Goal: Task Accomplishment & Management: Manage account settings

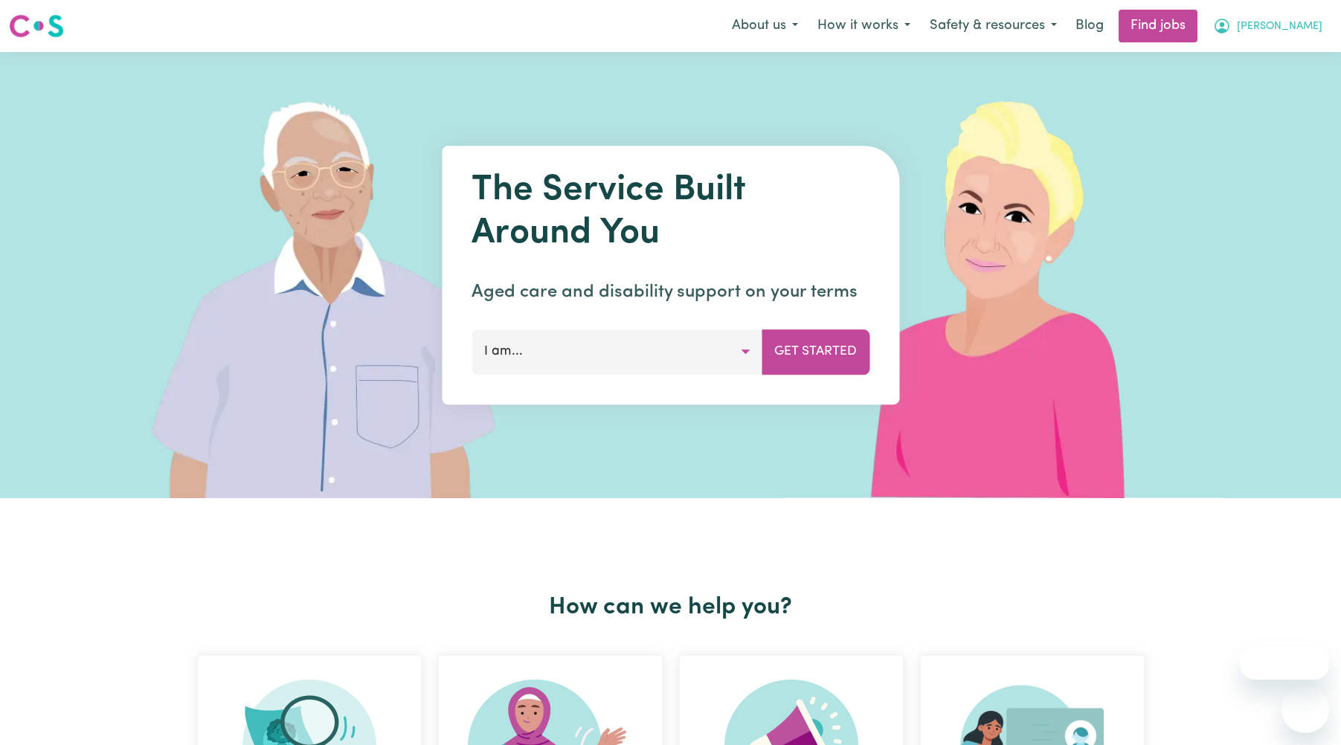
drag, startPoint x: 0, startPoint y: 0, endPoint x: 1270, endPoint y: 25, distance: 1270.1
click at [1271, 25] on span "[PERSON_NAME]" at bounding box center [1279, 27] width 86 height 16
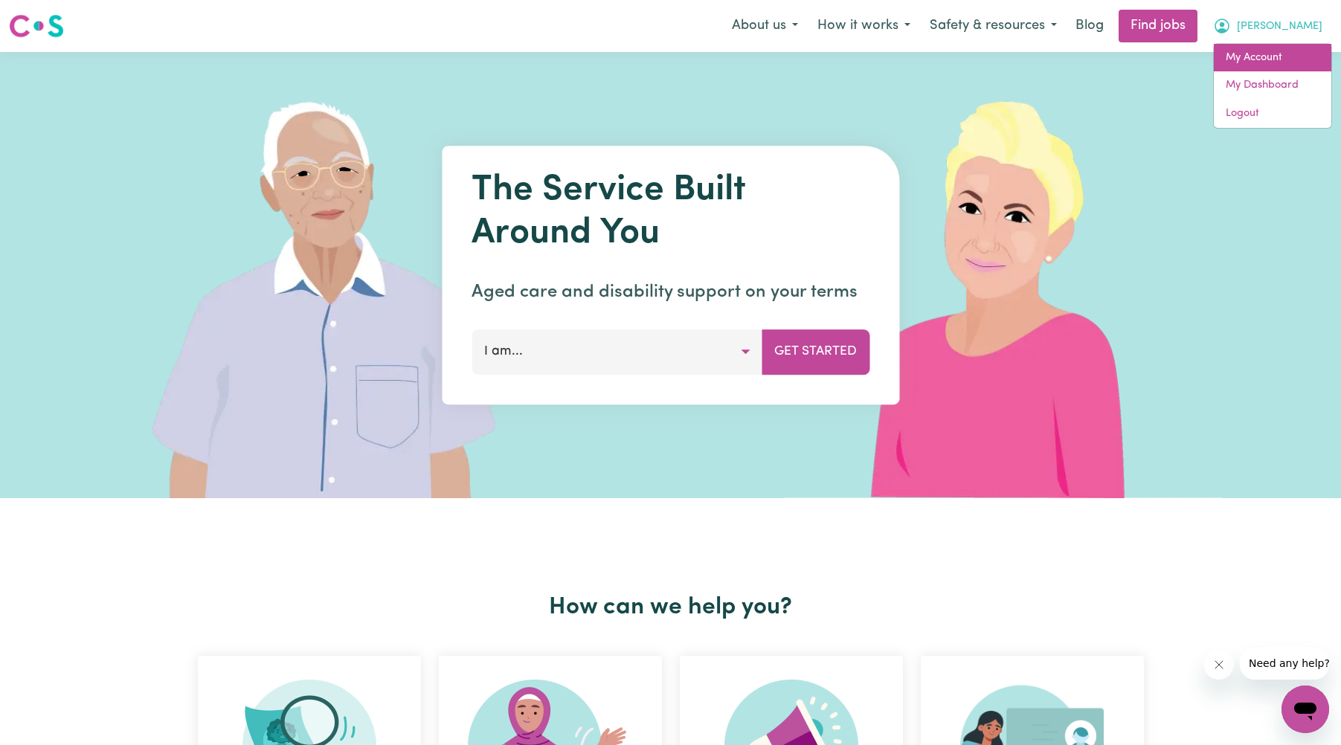
click at [1256, 59] on link "My Account" at bounding box center [1271, 58] width 117 height 28
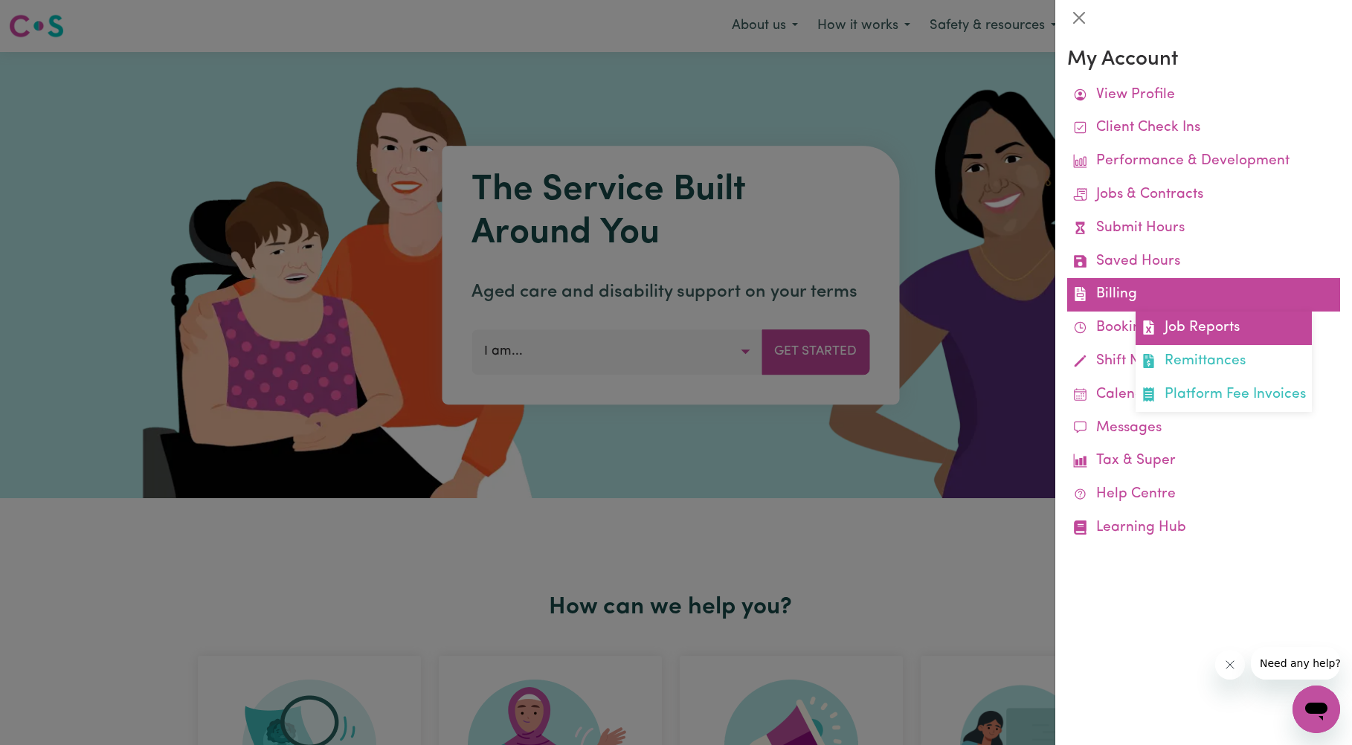
click at [1198, 326] on link "Job Reports" at bounding box center [1223, 328] width 176 height 33
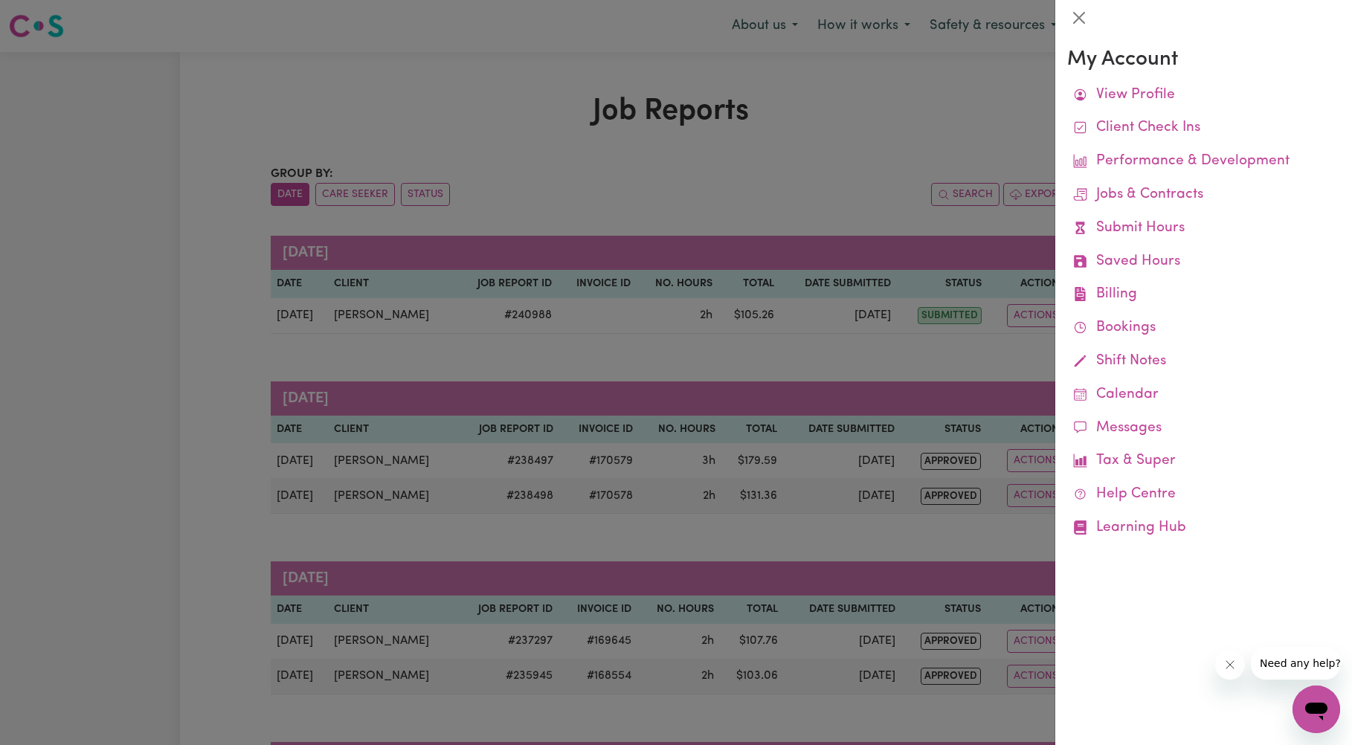
click at [209, 383] on div at bounding box center [676, 372] width 1352 height 745
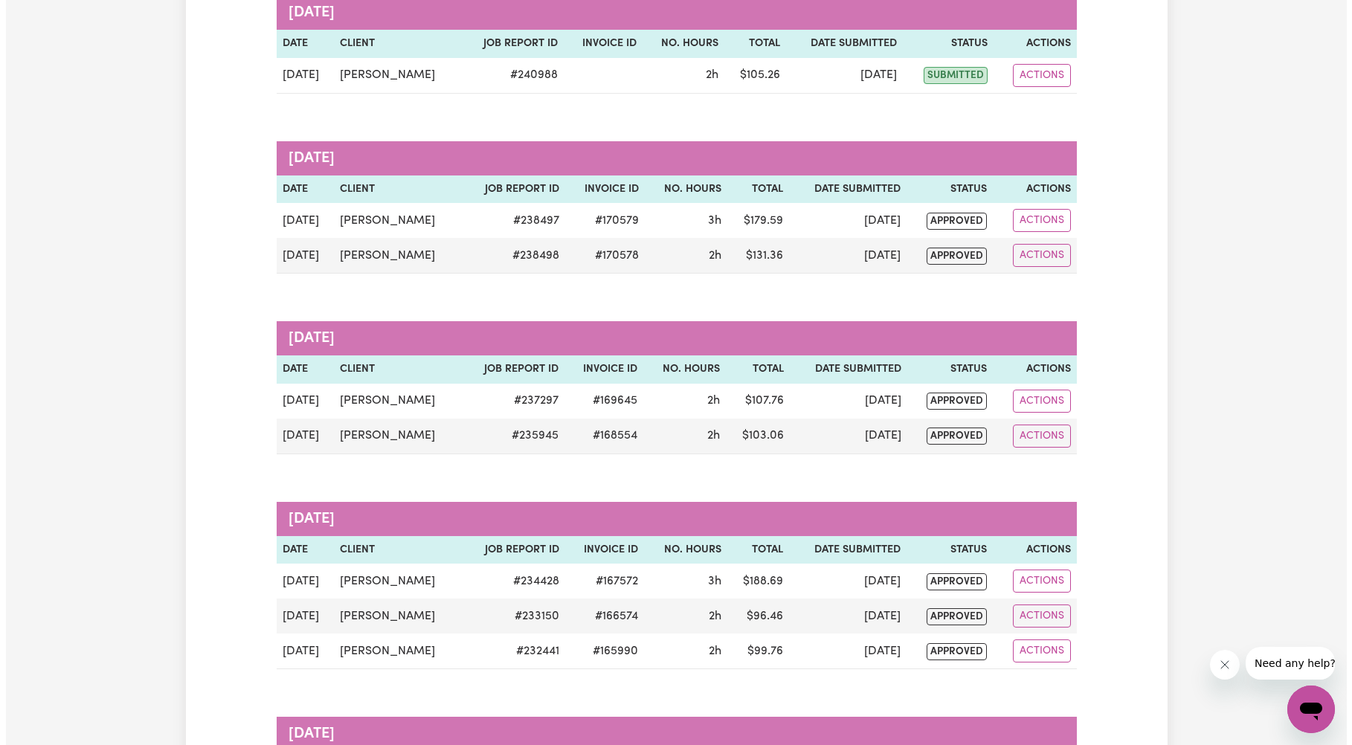
scroll to position [223, 0]
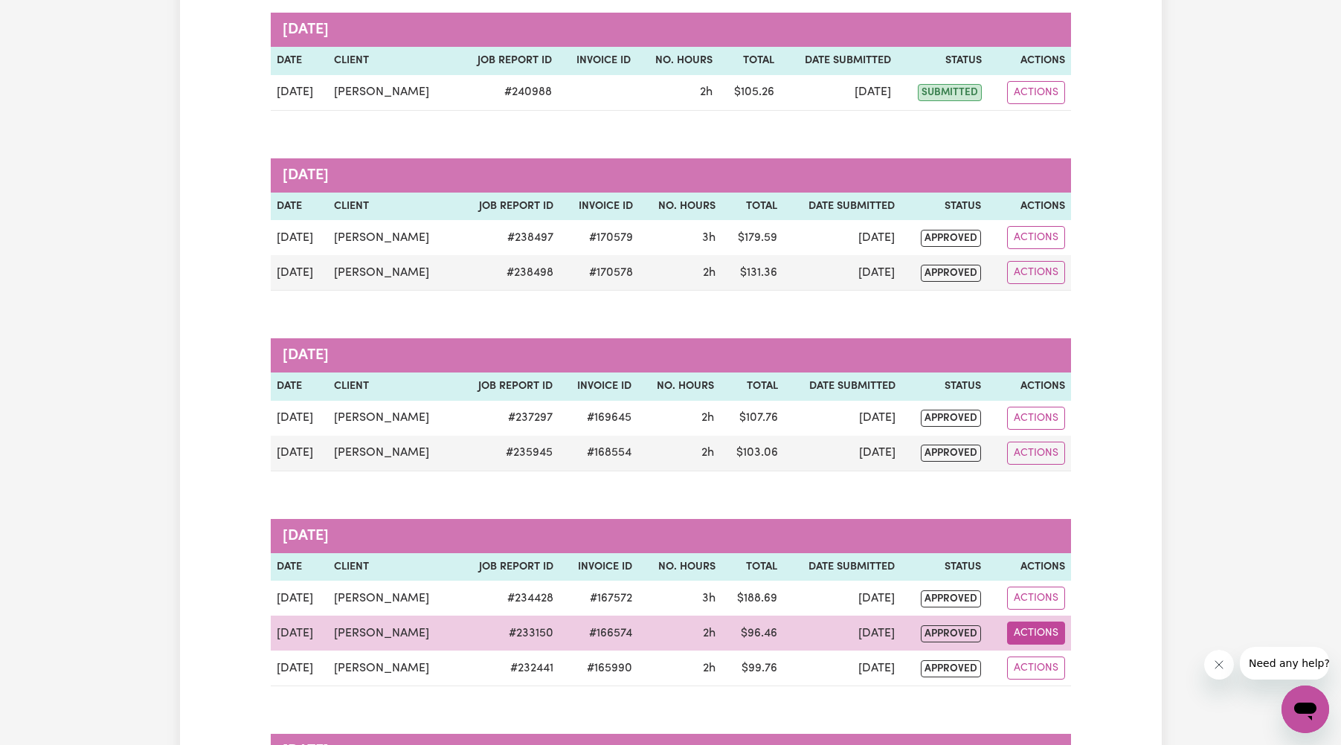
click at [1025, 632] on button "Actions" at bounding box center [1036, 633] width 58 height 23
click at [1057, 666] on link "View Job Report" at bounding box center [1075, 668] width 127 height 30
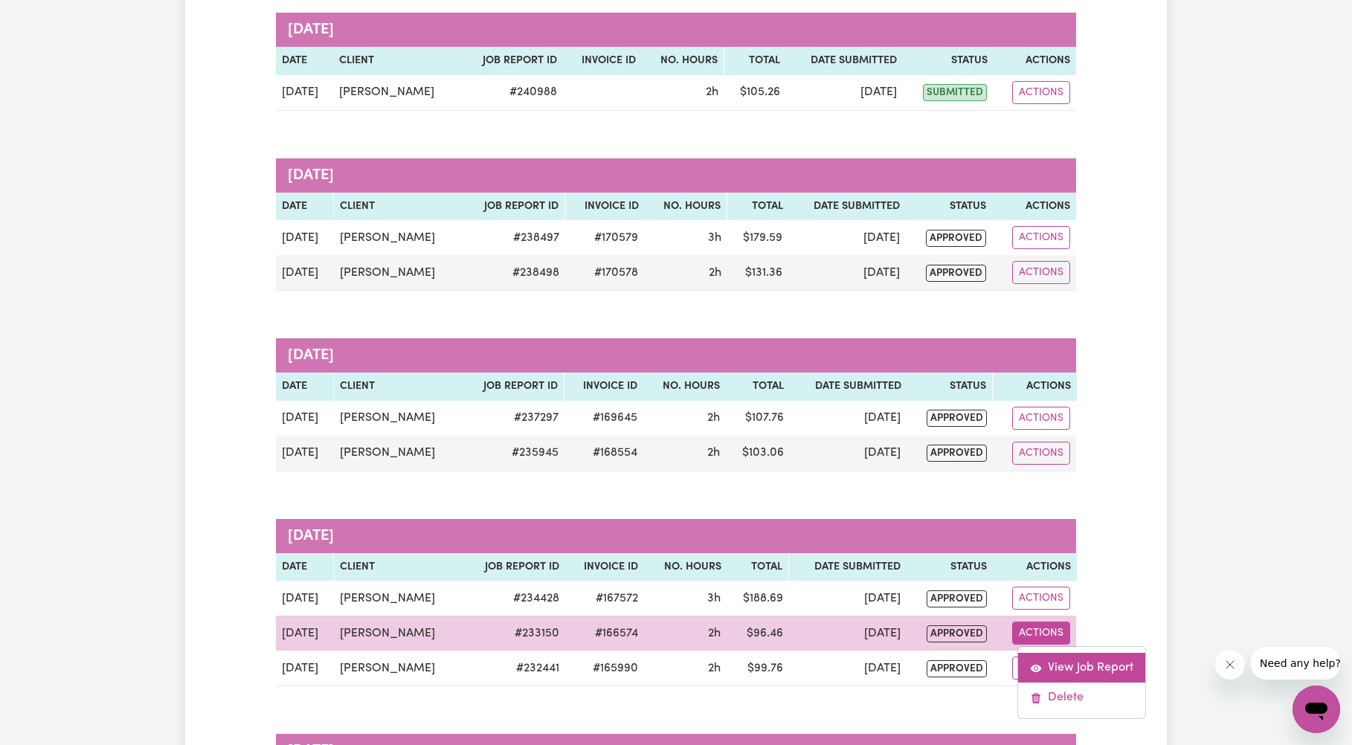
select select "pm"
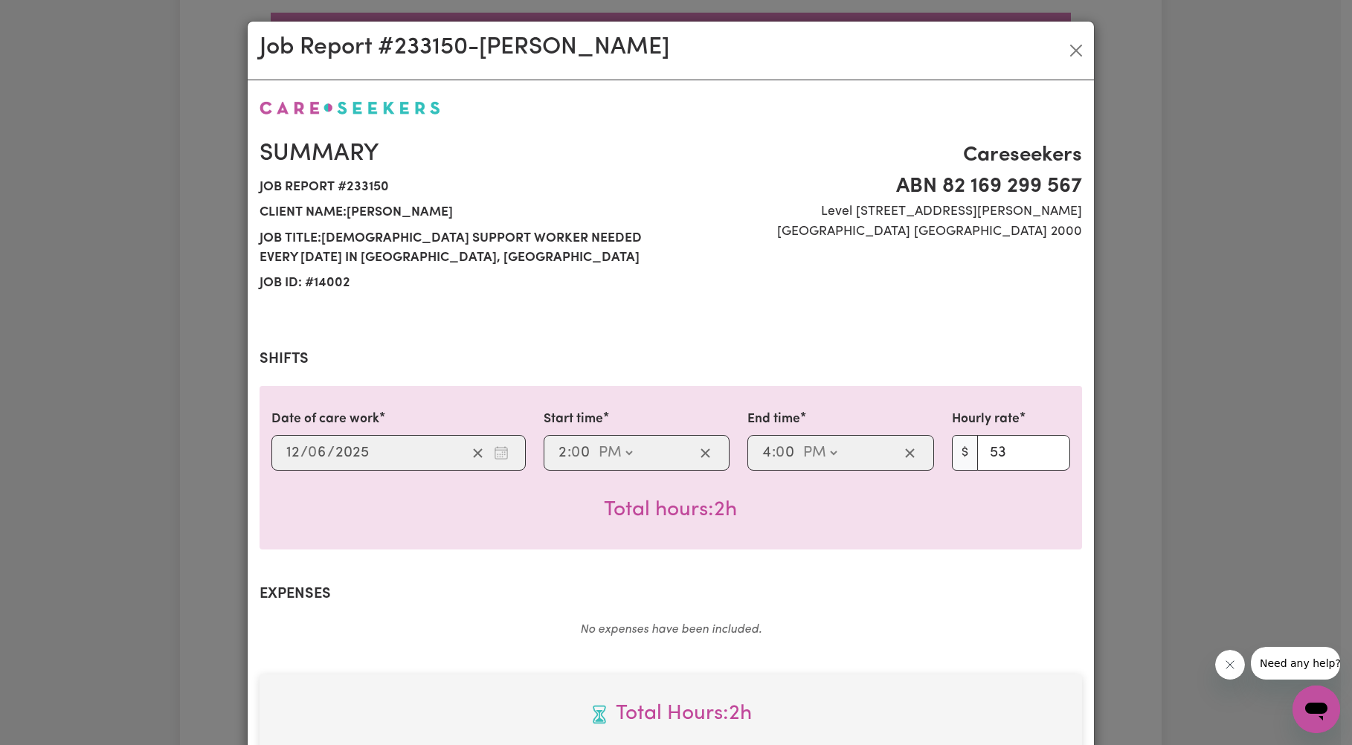
select select "53-Weekday"
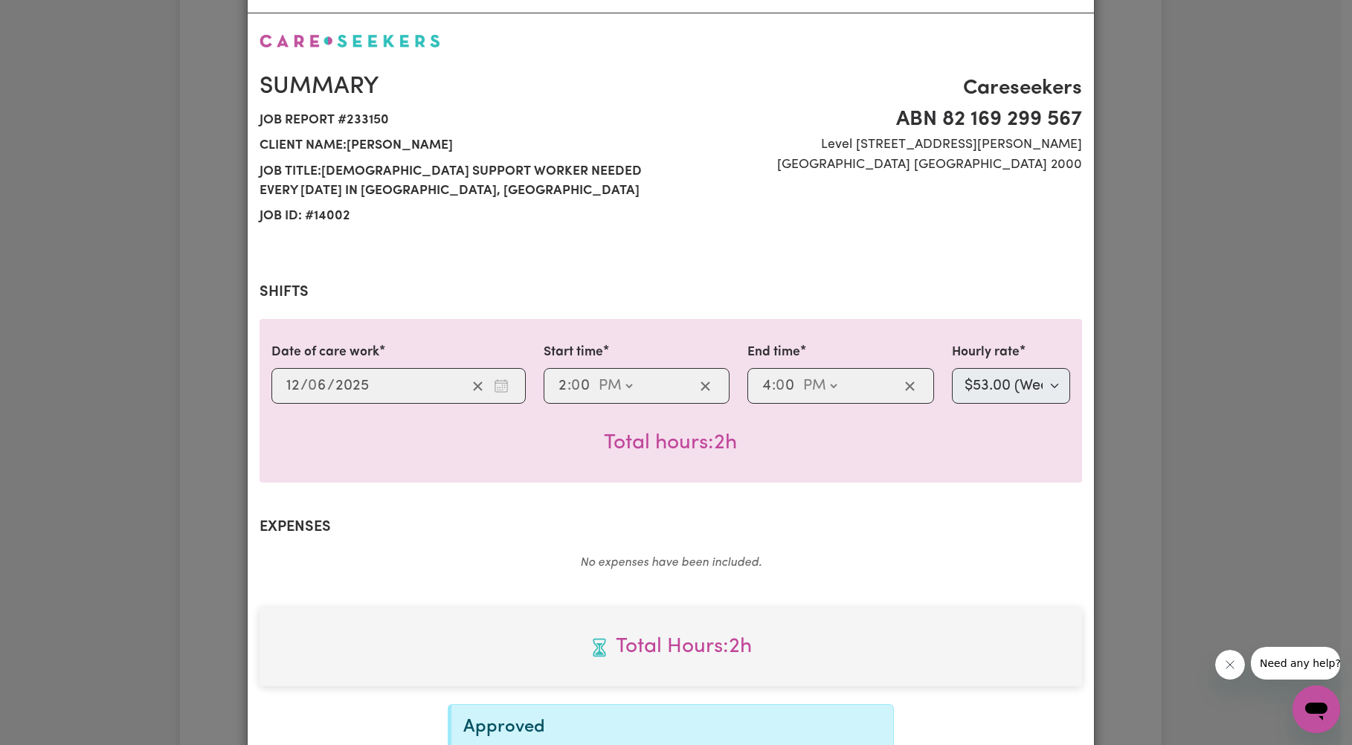
scroll to position [0, 0]
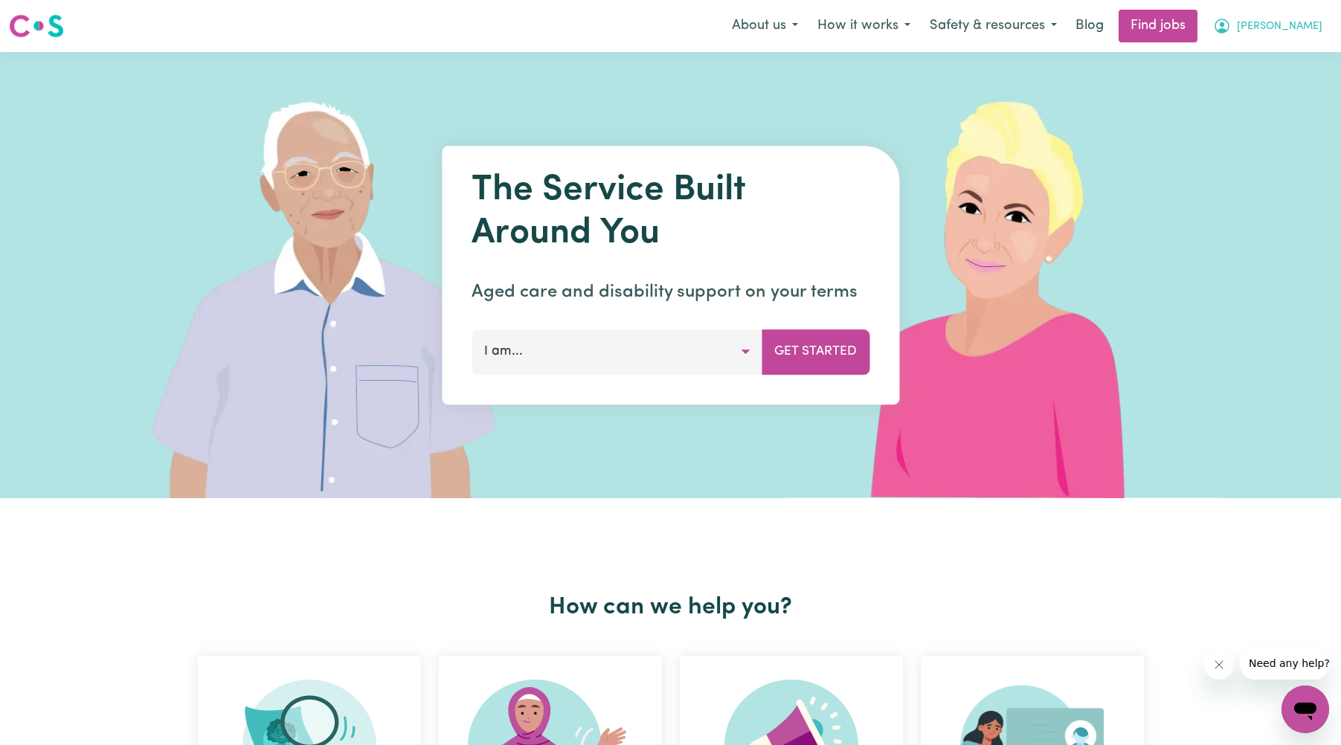
click at [1284, 26] on span "[PERSON_NAME]" at bounding box center [1279, 27] width 86 height 16
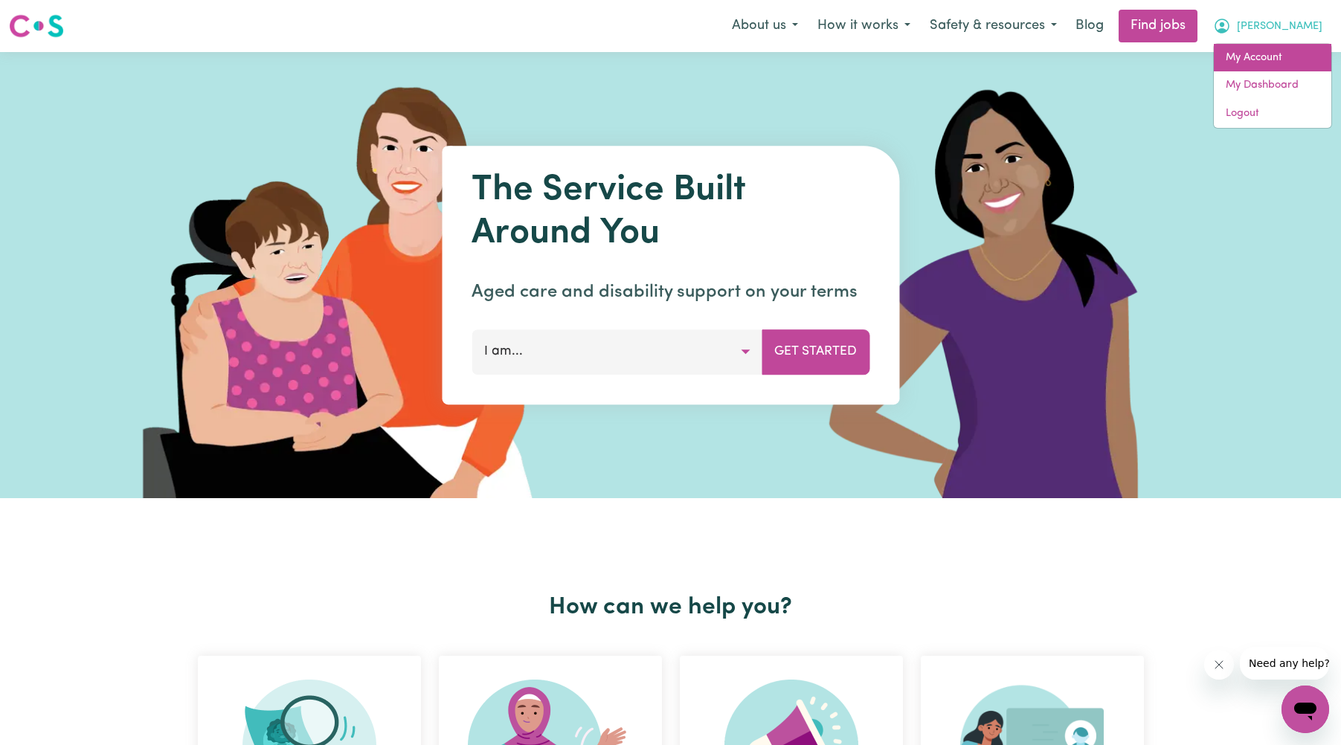
click at [1259, 59] on link "My Account" at bounding box center [1271, 58] width 117 height 28
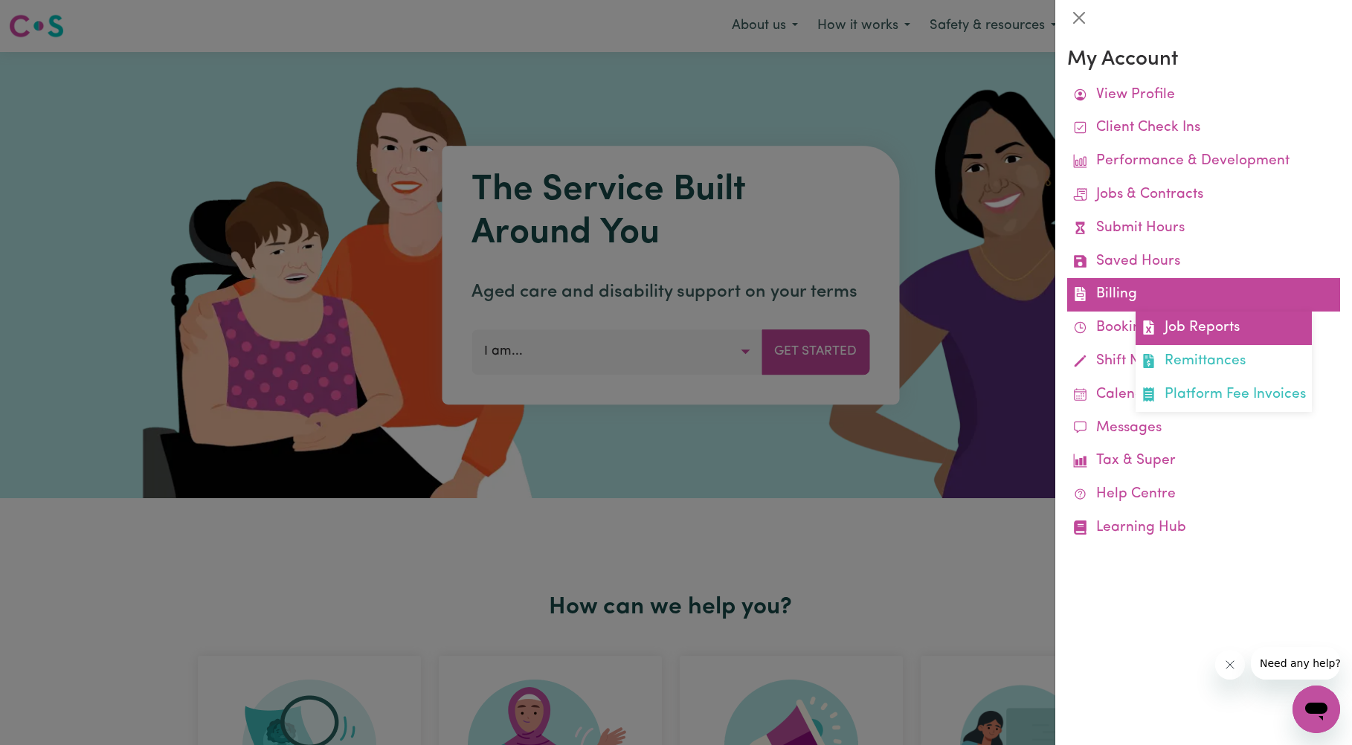
click at [1186, 326] on link "Job Reports" at bounding box center [1223, 328] width 176 height 33
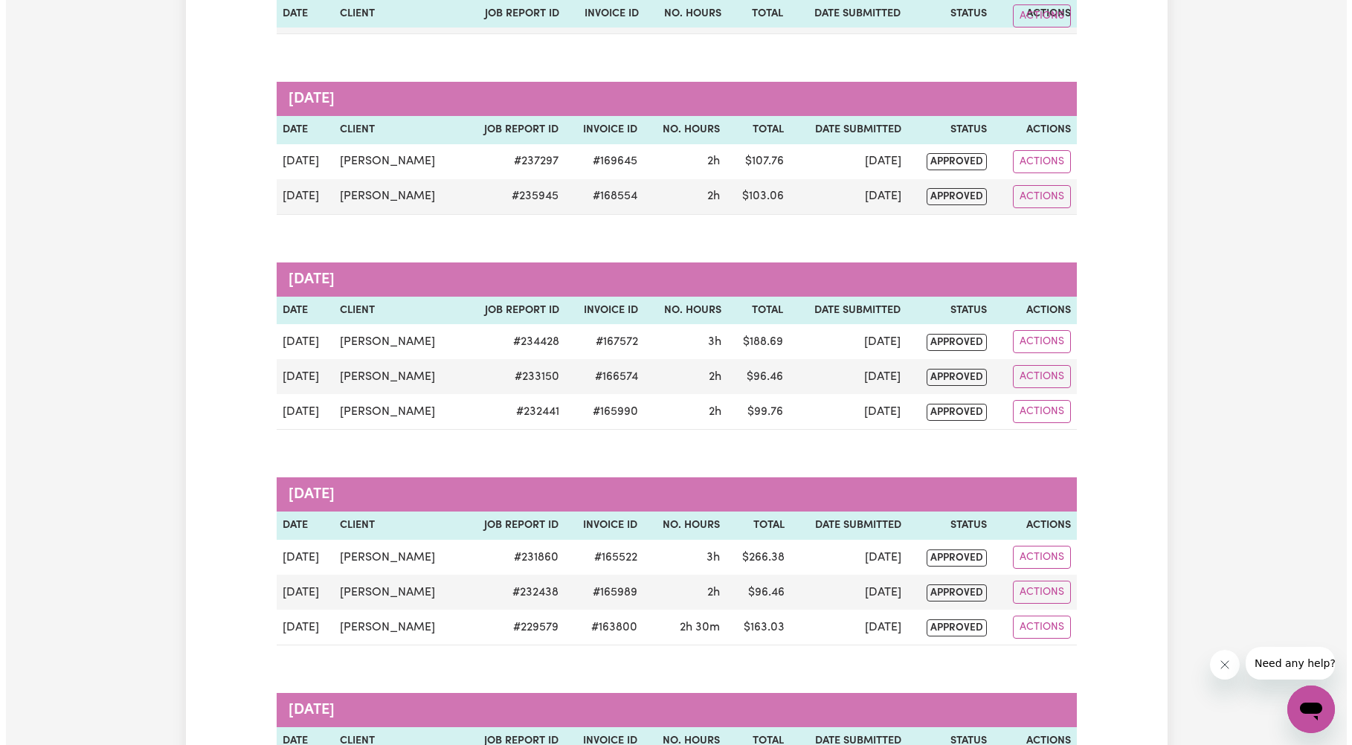
scroll to position [520, 0]
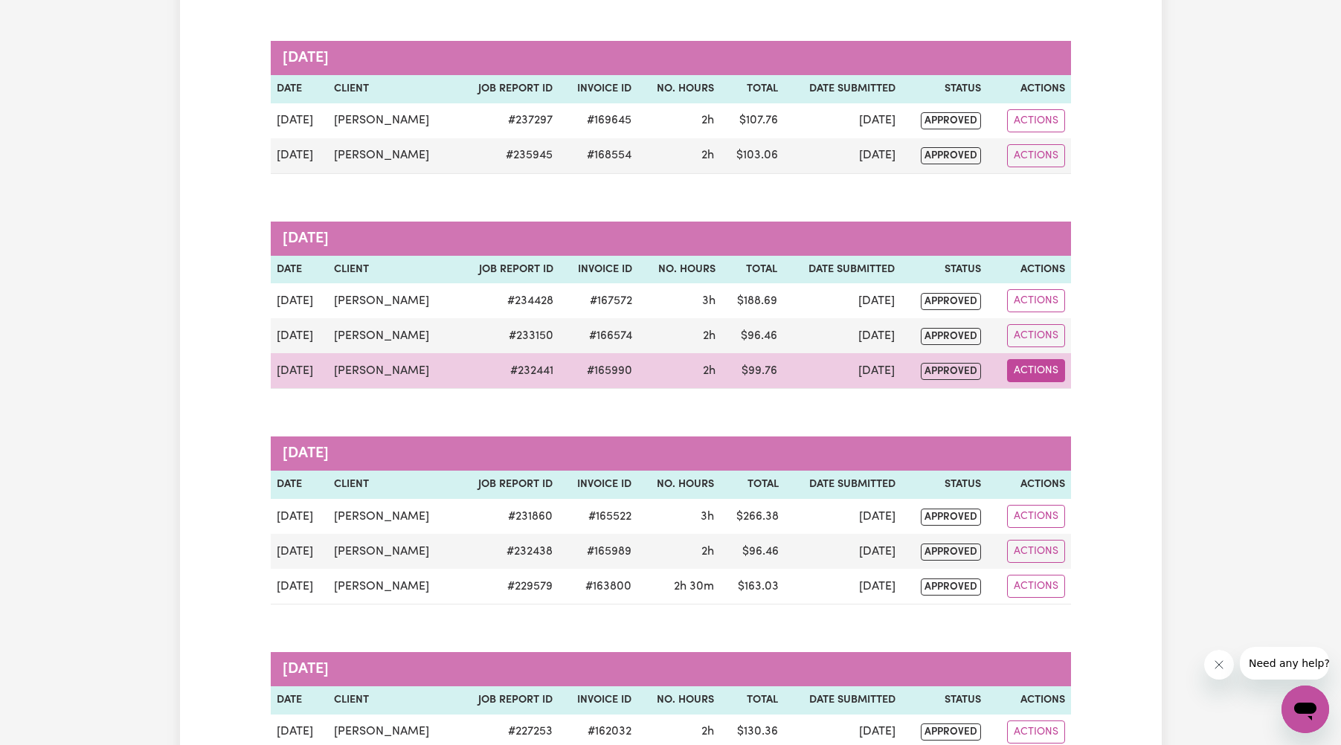
click at [1033, 365] on button "Actions" at bounding box center [1036, 370] width 58 height 23
click at [1057, 404] on link "View Job Report" at bounding box center [1075, 405] width 127 height 30
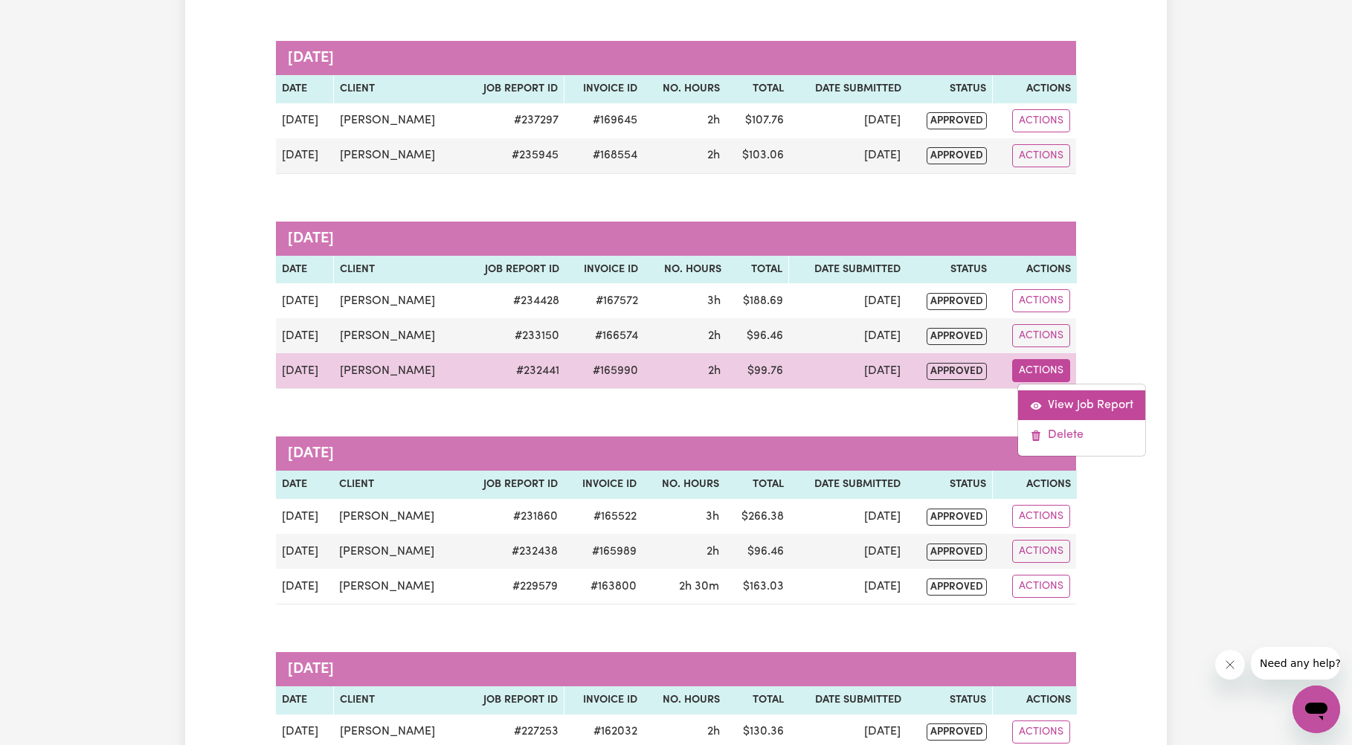
select select "pm"
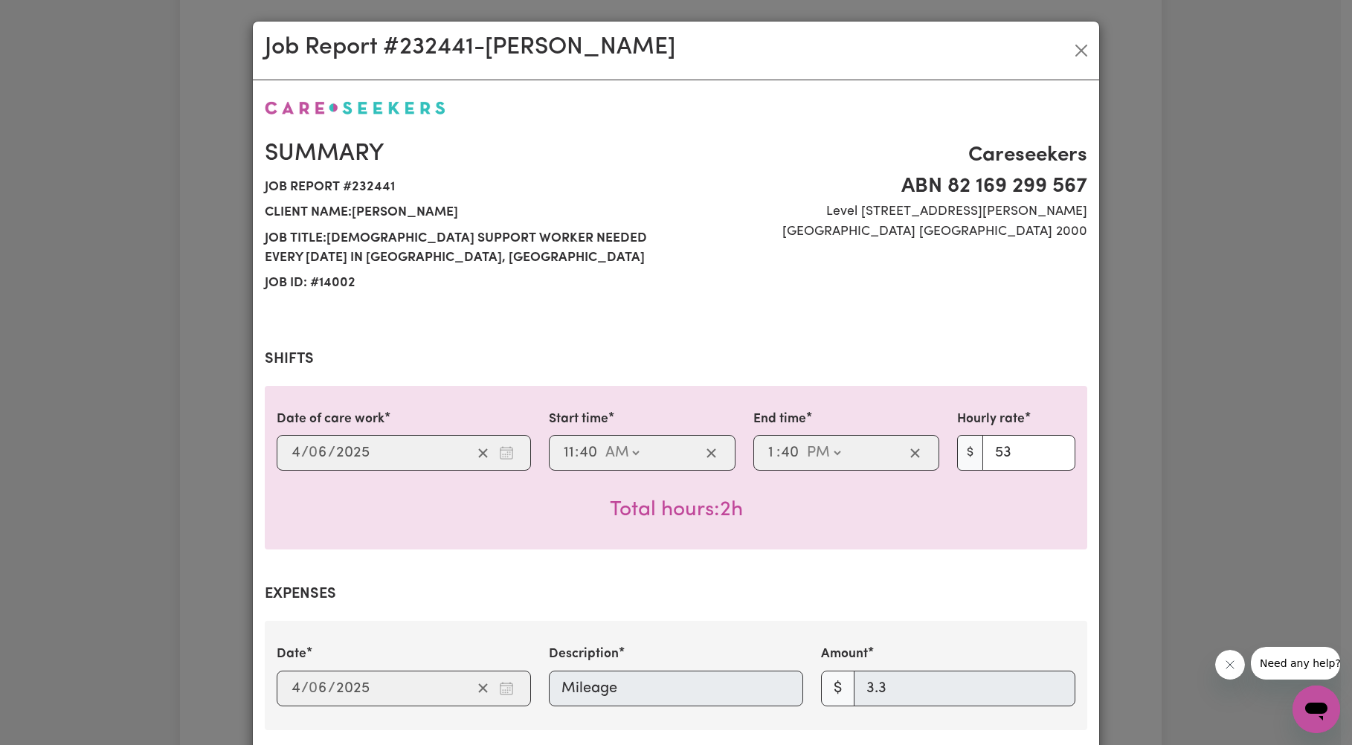
select select "53-Weekday"
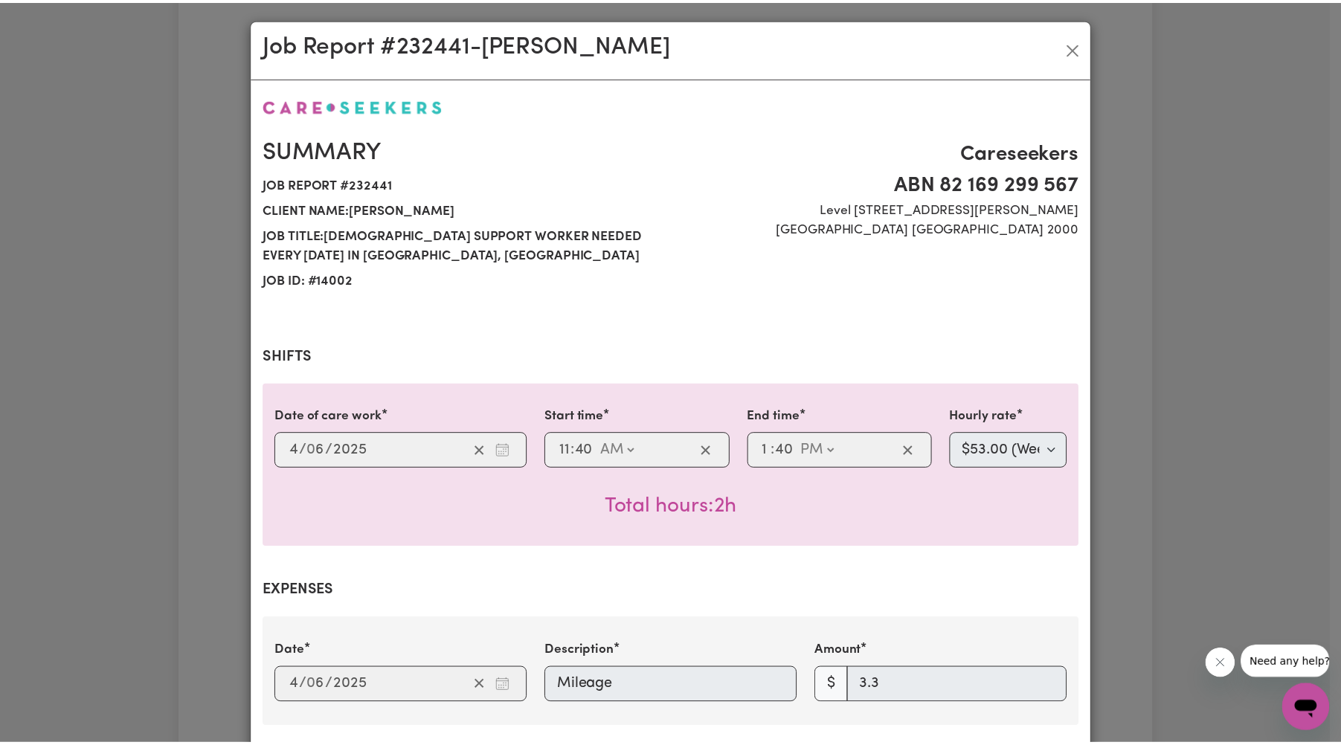
scroll to position [0, 0]
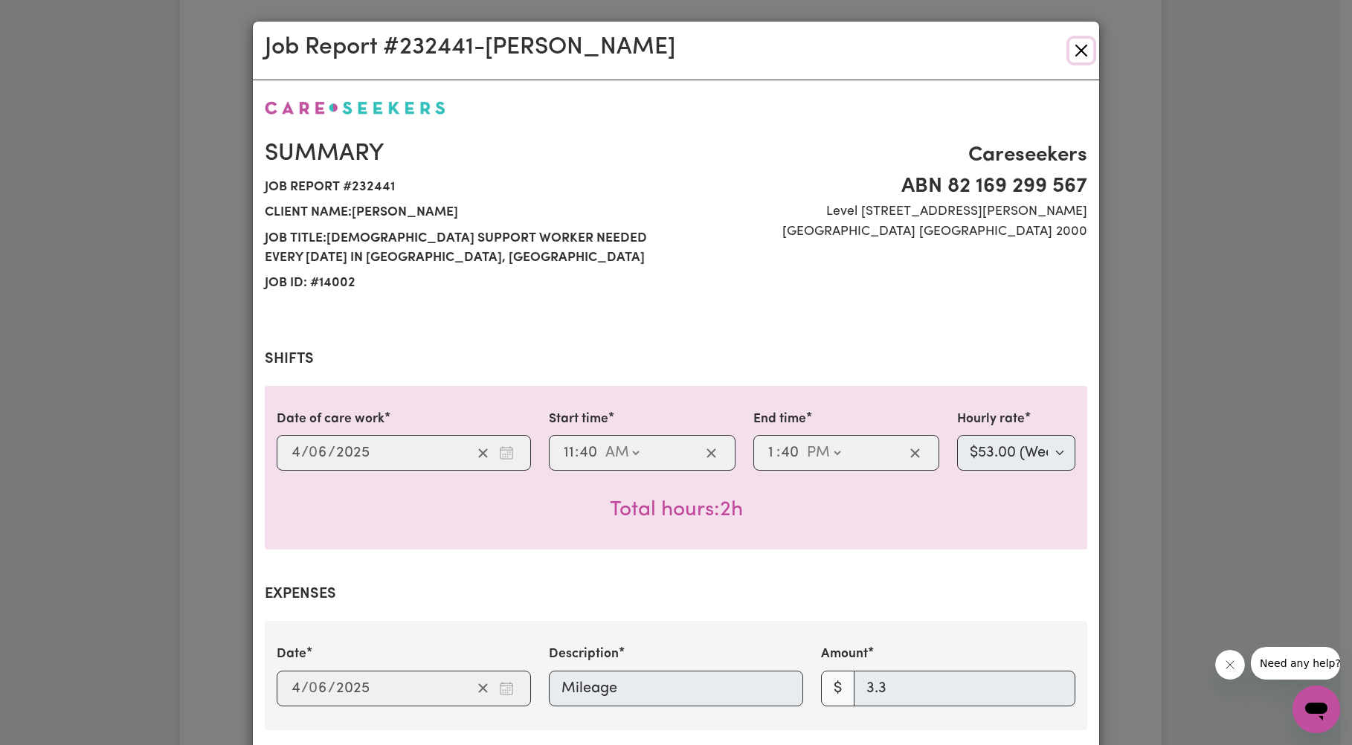
click at [1074, 54] on button "Close" at bounding box center [1081, 51] width 24 height 24
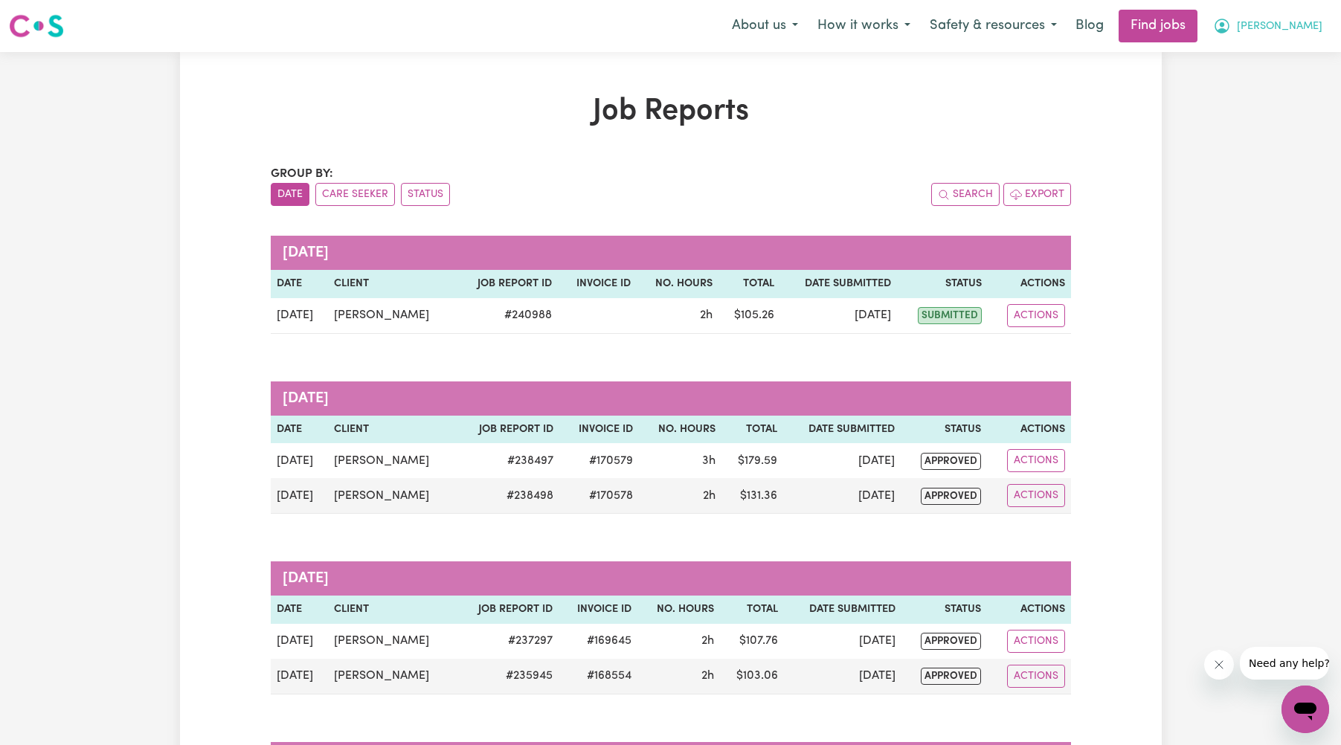
click at [1275, 33] on span "[PERSON_NAME]" at bounding box center [1279, 27] width 86 height 16
click at [1239, 60] on link "My Account" at bounding box center [1271, 58] width 117 height 28
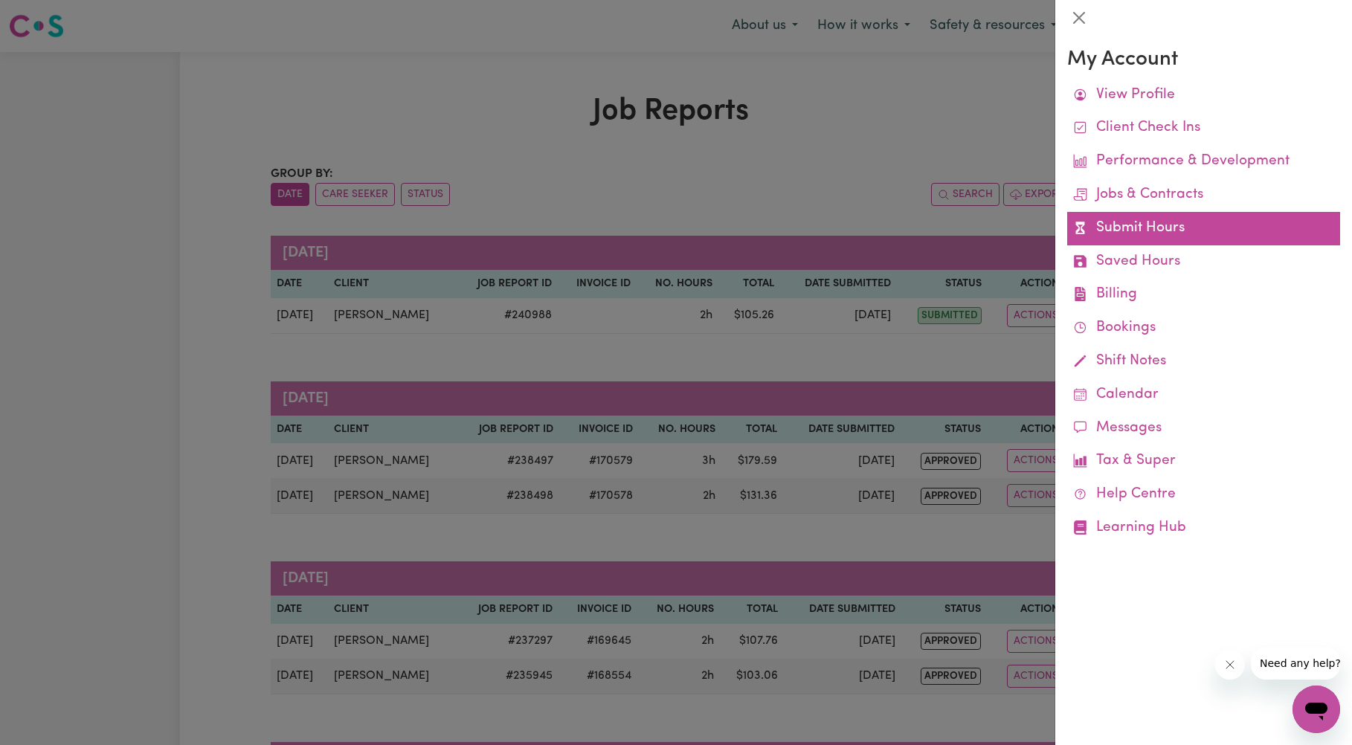
click at [1143, 229] on link "Submit Hours" at bounding box center [1203, 228] width 273 height 33
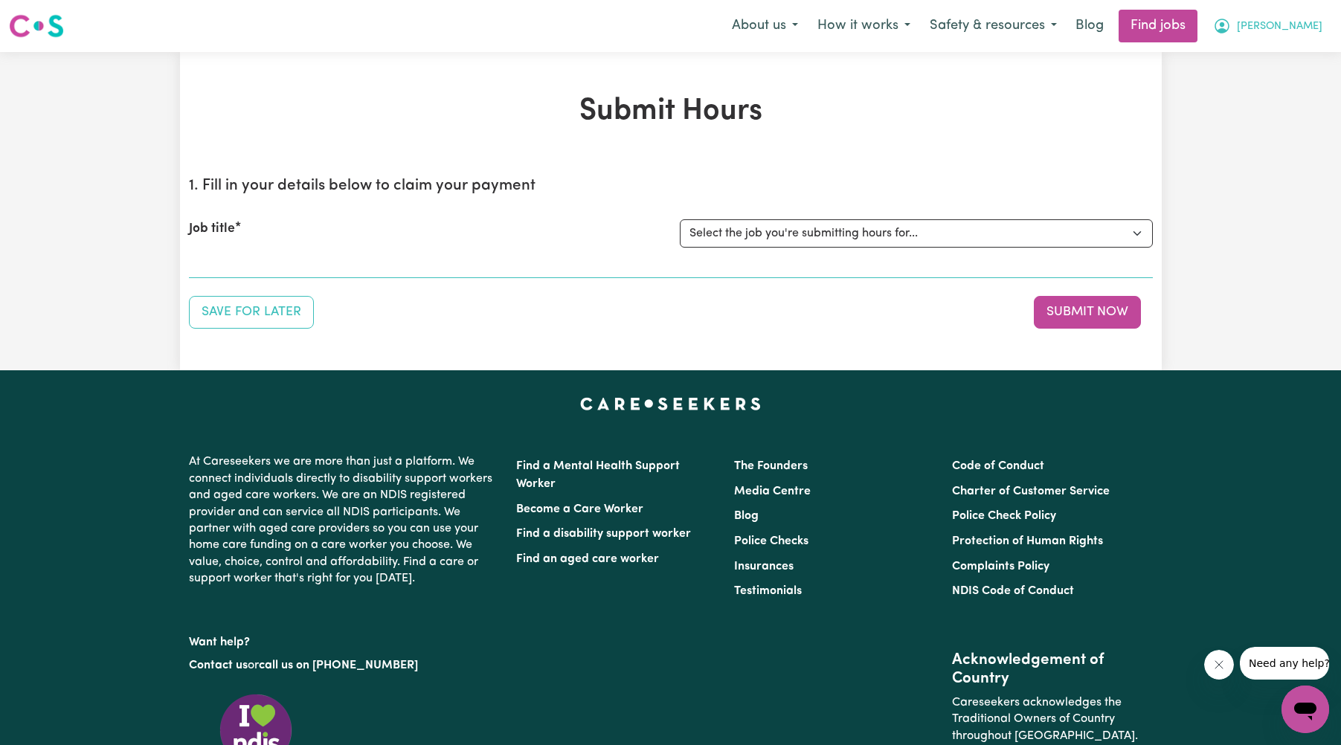
click at [1275, 25] on span "[PERSON_NAME]" at bounding box center [1279, 27] width 86 height 16
click at [1264, 55] on link "My Account" at bounding box center [1271, 58] width 117 height 28
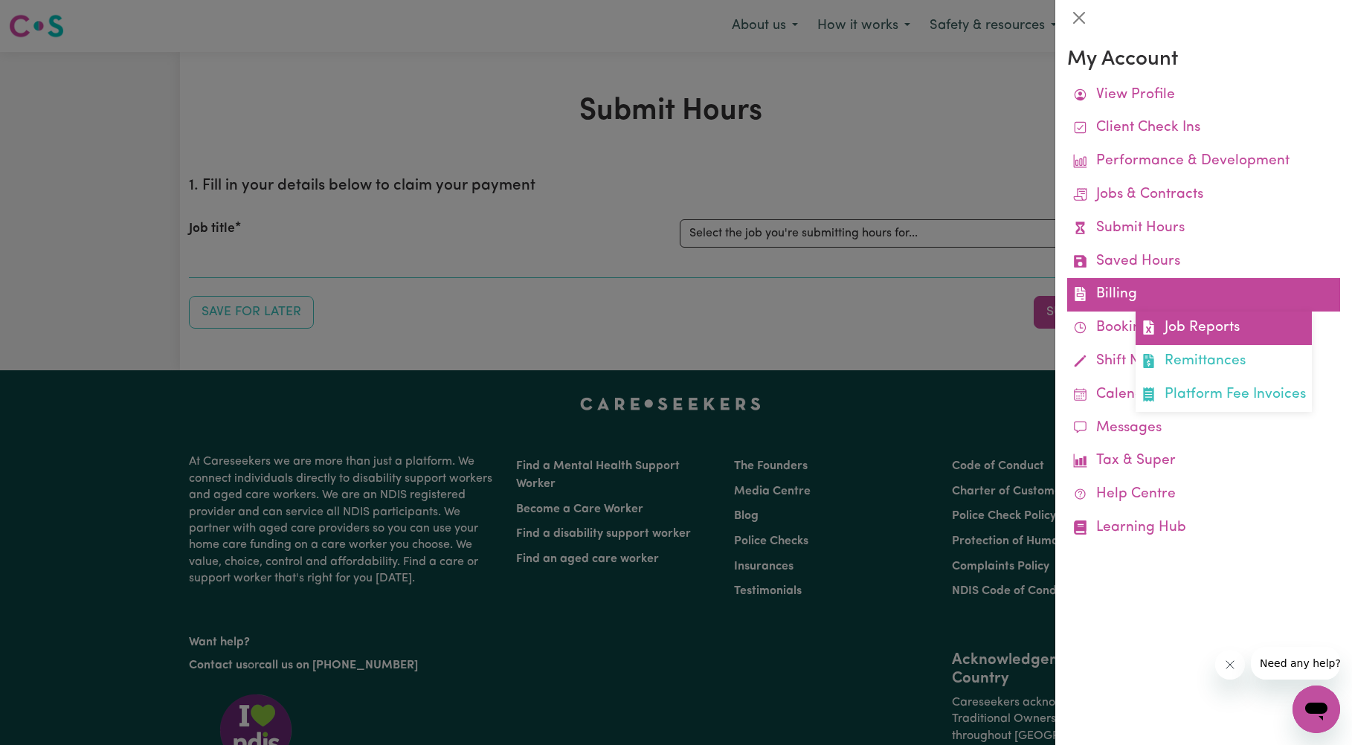
click at [1194, 326] on link "Job Reports" at bounding box center [1223, 328] width 176 height 33
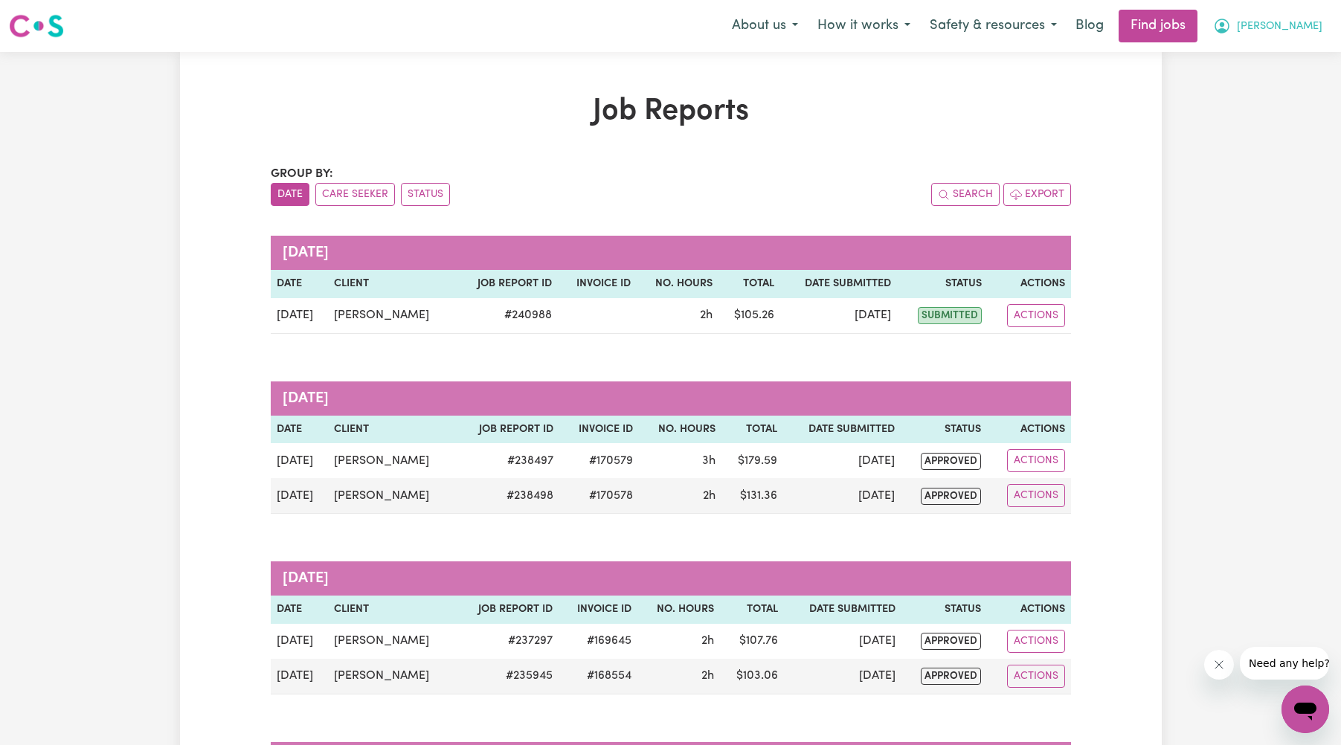
click at [1289, 28] on span "[PERSON_NAME]" at bounding box center [1279, 27] width 86 height 16
click at [1246, 63] on link "My Account" at bounding box center [1271, 58] width 117 height 28
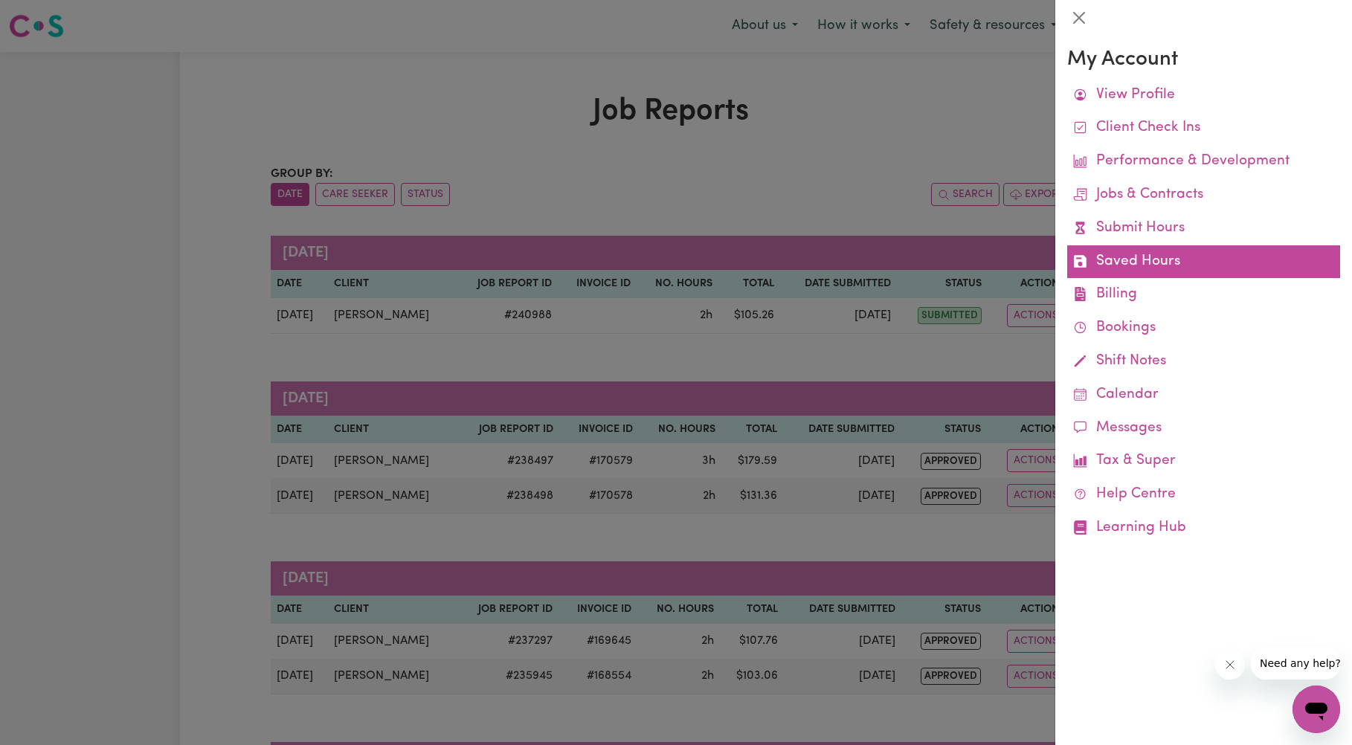
click at [1122, 259] on link "Saved Hours" at bounding box center [1203, 261] width 273 height 33
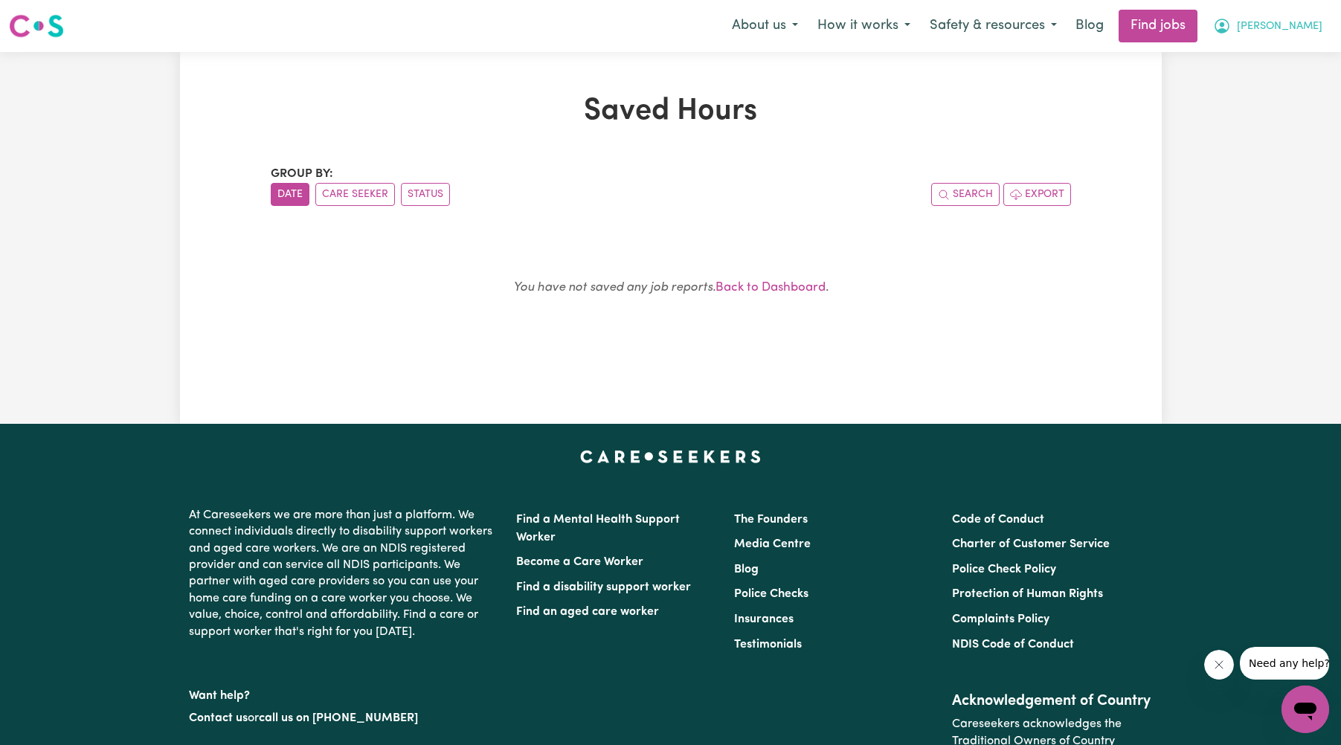
click at [1288, 26] on span "[PERSON_NAME]" at bounding box center [1279, 27] width 86 height 16
click at [1259, 57] on link "My Account" at bounding box center [1271, 58] width 117 height 28
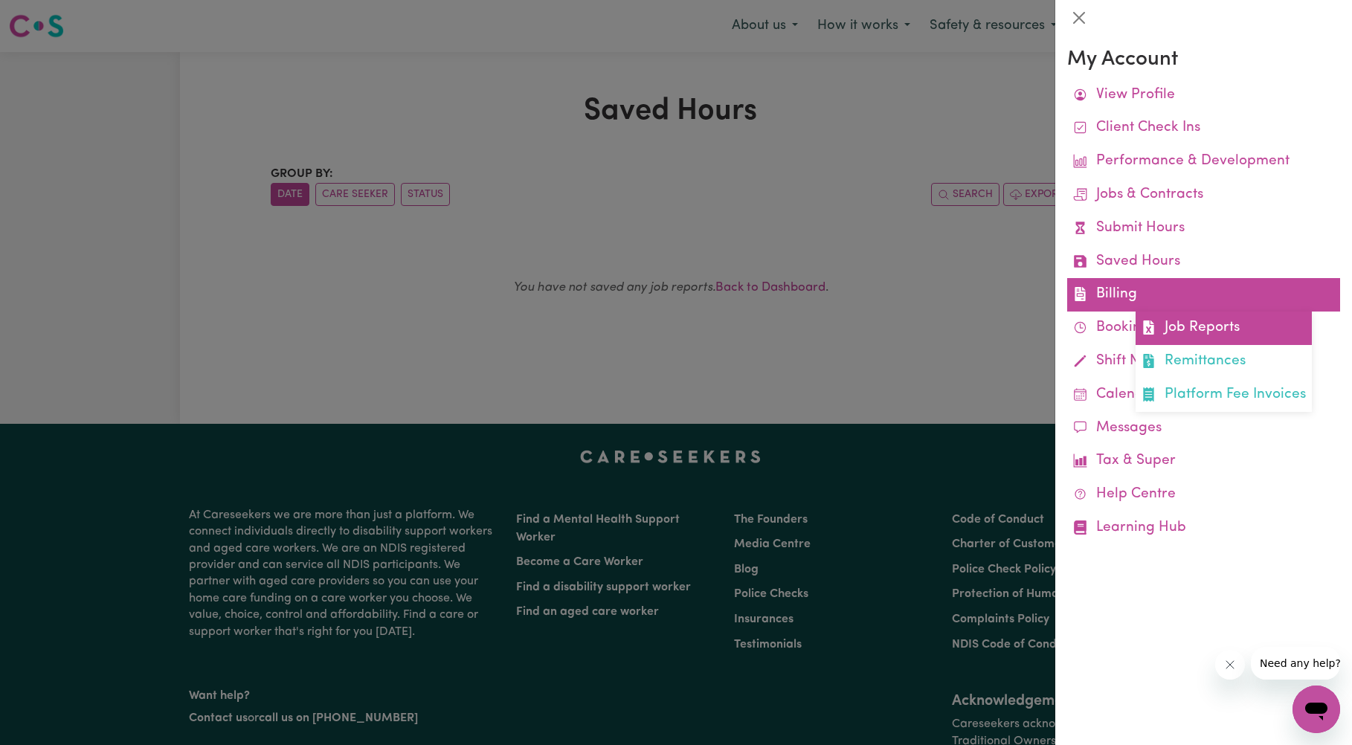
click at [1181, 327] on link "Job Reports" at bounding box center [1223, 328] width 176 height 33
